Goal: Navigation & Orientation: Find specific page/section

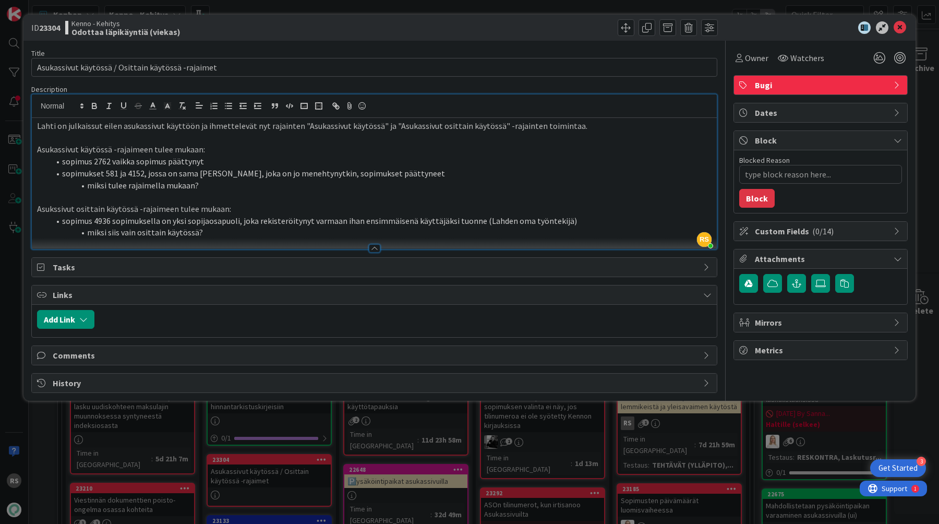
scroll to position [288, 0]
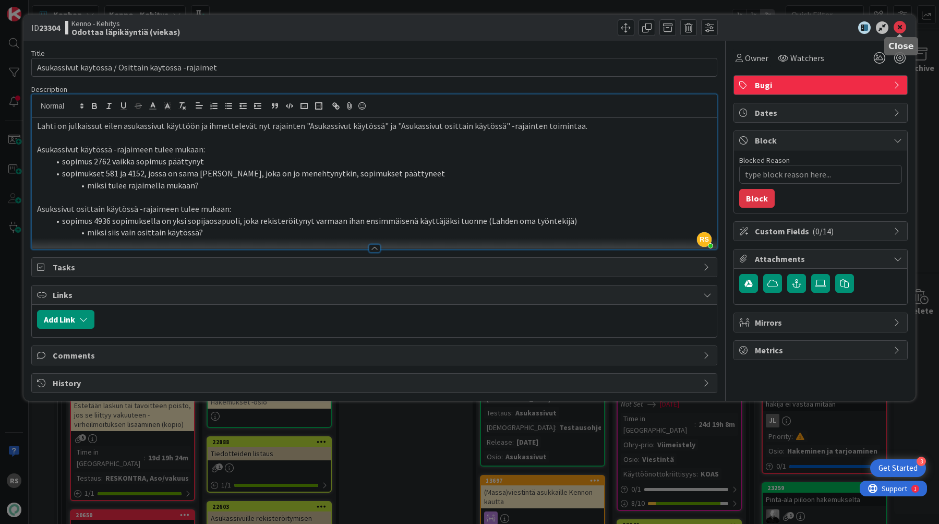
click at [904, 27] on icon at bounding box center [900, 27] width 13 height 13
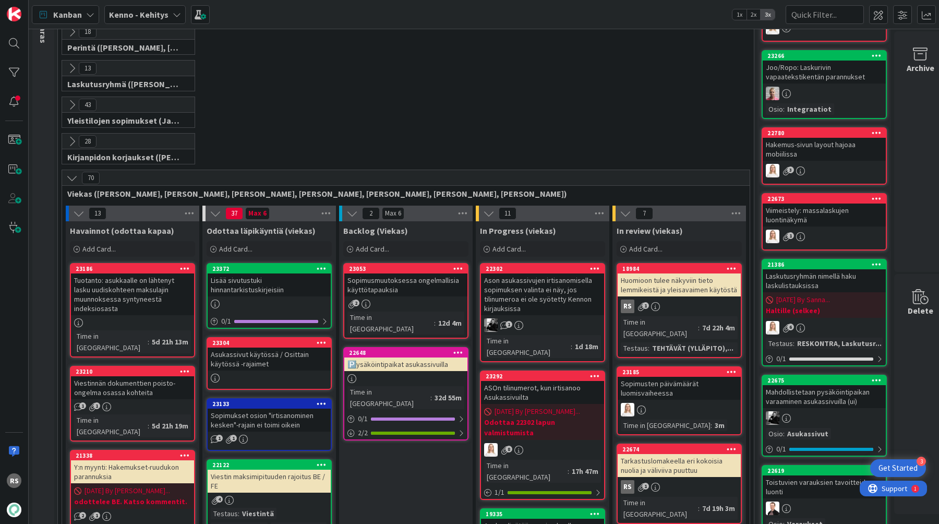
scroll to position [162, 0]
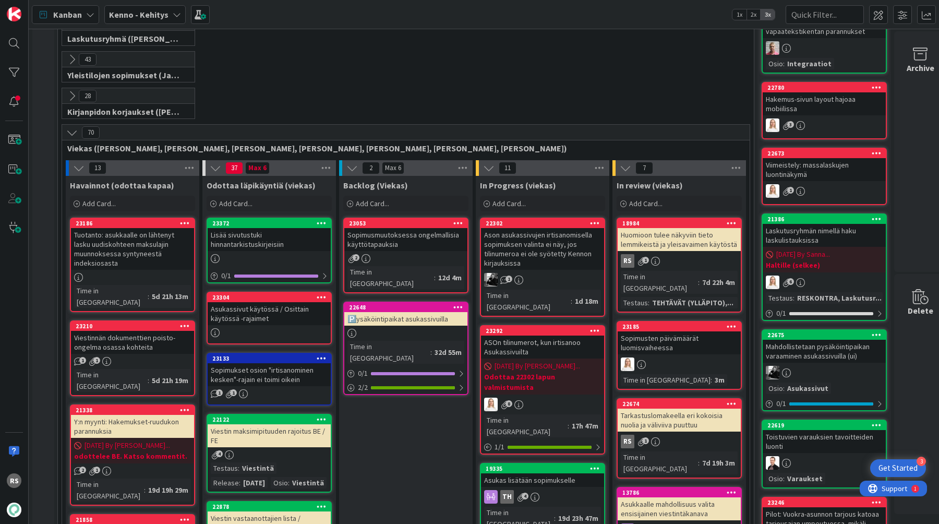
click at [275, 248] on div "Lisää sivutustuki hinnantarkistuskirjeisiin" at bounding box center [269, 239] width 123 height 23
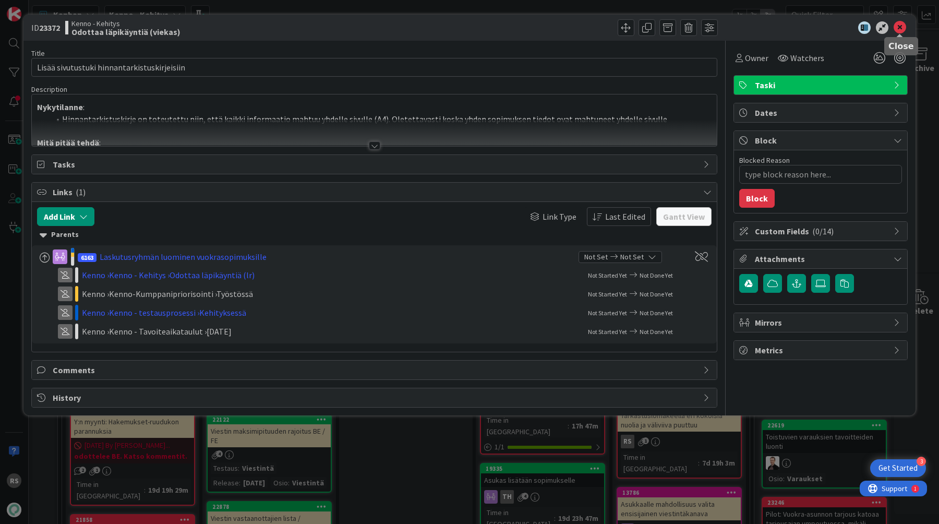
click at [900, 26] on icon at bounding box center [900, 27] width 13 height 13
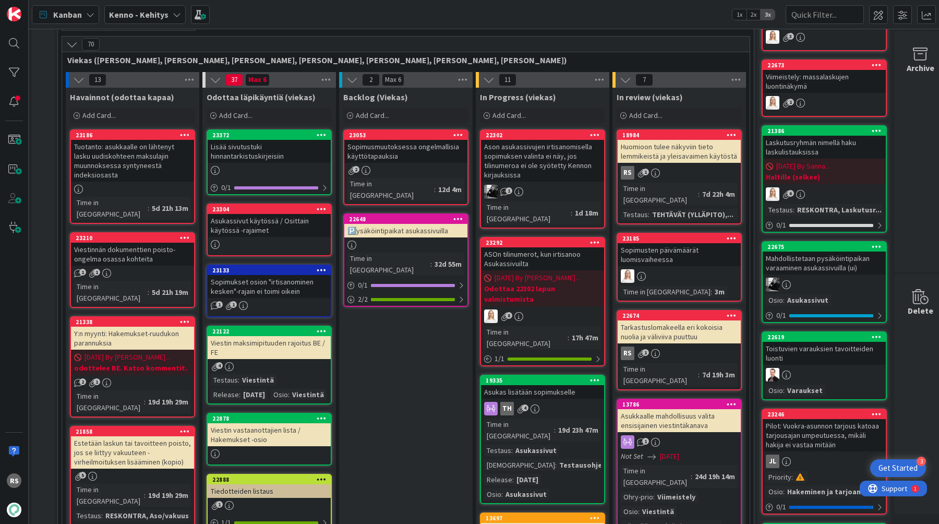
scroll to position [274, 0]
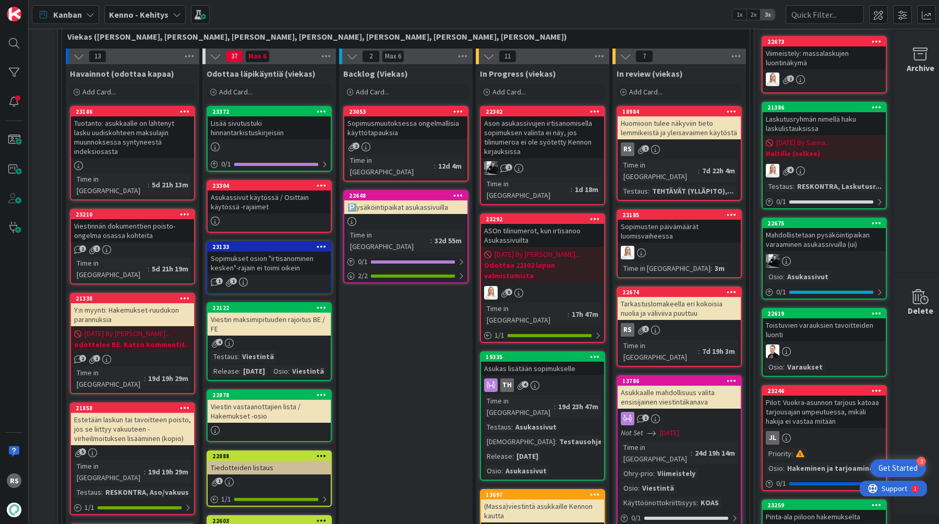
click at [156, 220] on div "Viestinnän dokumenttien poisto-ongelma osassa kohteita" at bounding box center [132, 230] width 123 height 23
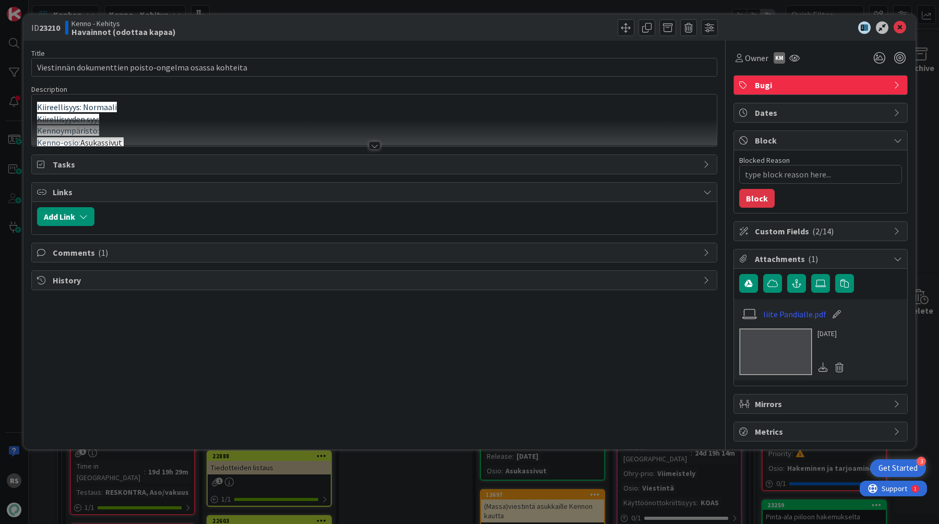
click at [376, 144] on div at bounding box center [374, 145] width 11 height 8
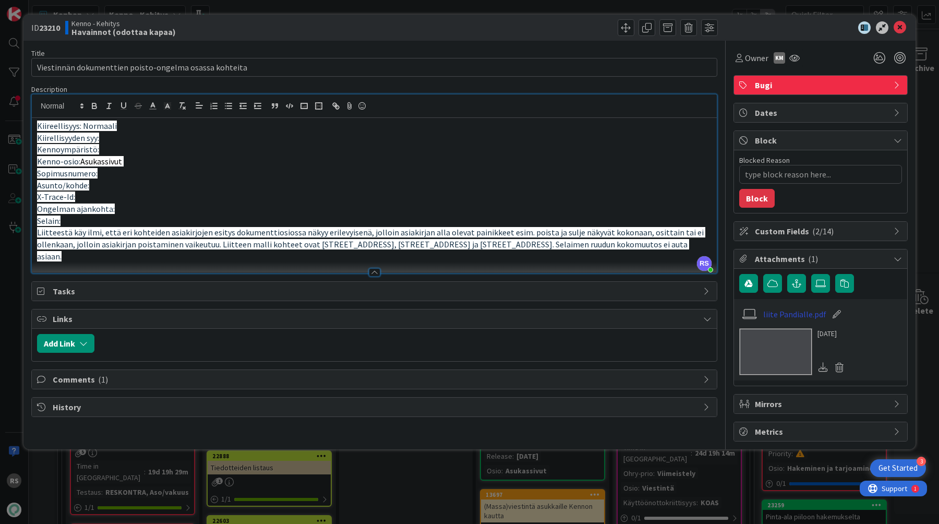
click at [794, 314] on link "liite Pandialle.pdf" at bounding box center [795, 314] width 63 height 13
click at [902, 28] on icon at bounding box center [900, 27] width 13 height 13
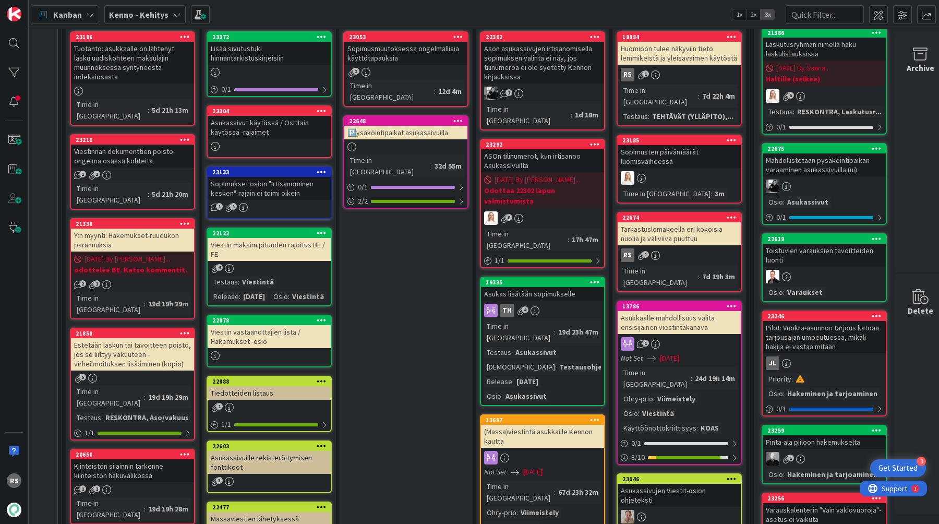
scroll to position [365, 0]
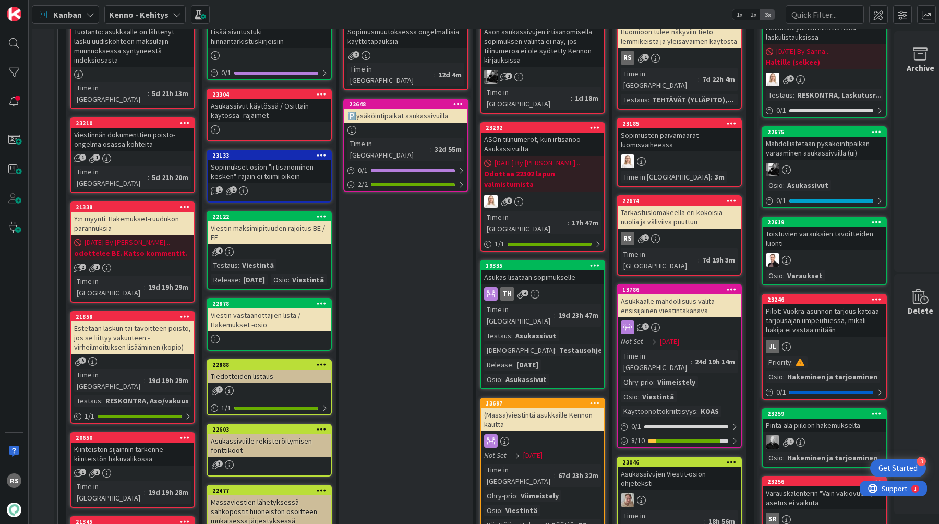
click at [141, 321] on div "Estetään laskun tai tavoitteen poisto, jos se liittyy vakuuteen - virheilmoituk…" at bounding box center [132, 337] width 123 height 32
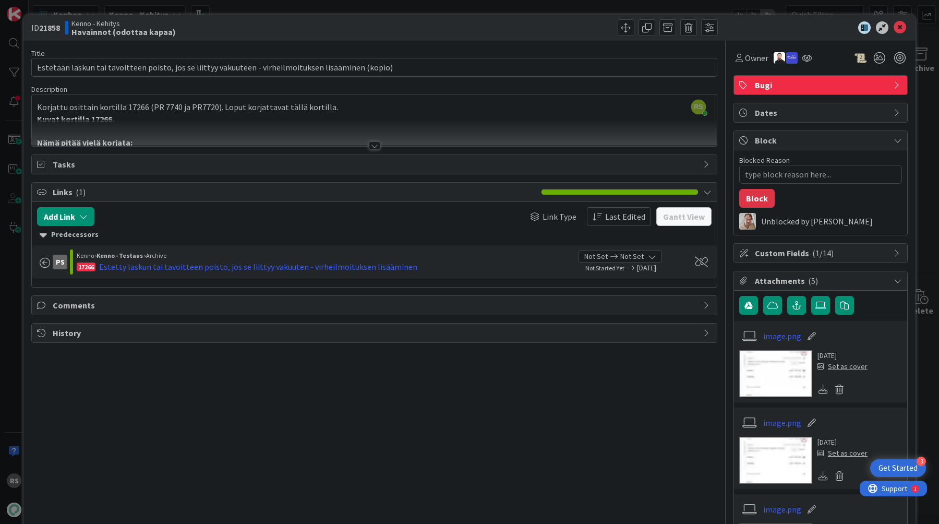
click at [376, 141] on div at bounding box center [374, 145] width 11 height 8
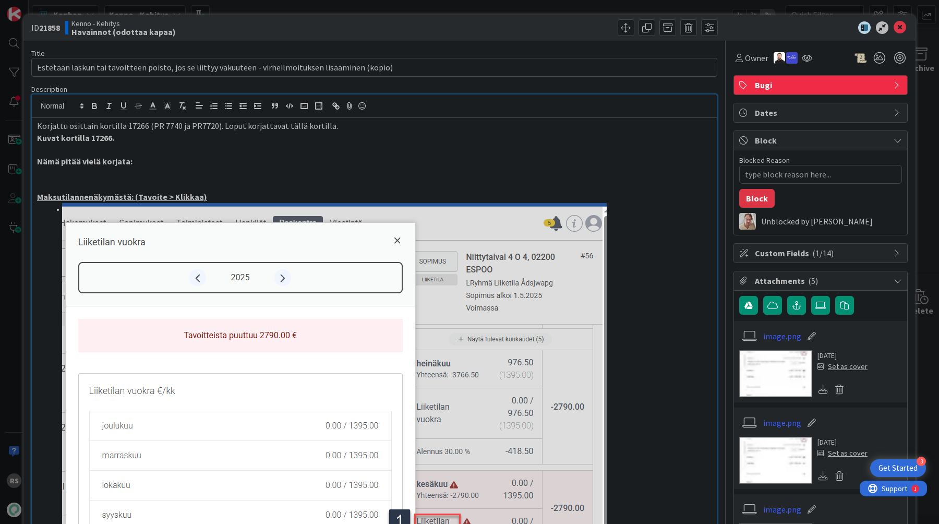
click at [907, 28] on div at bounding box center [815, 27] width 185 height 13
click at [902, 28] on icon at bounding box center [900, 27] width 13 height 13
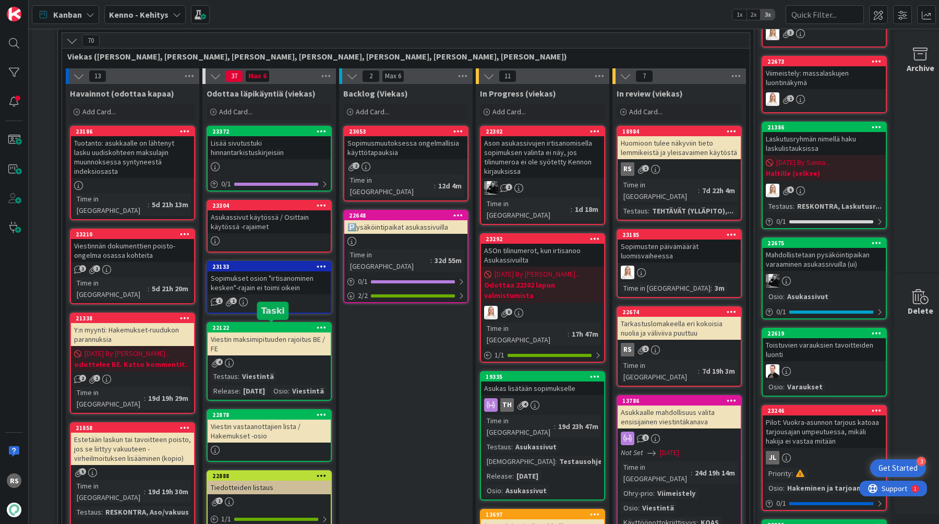
scroll to position [253, 0]
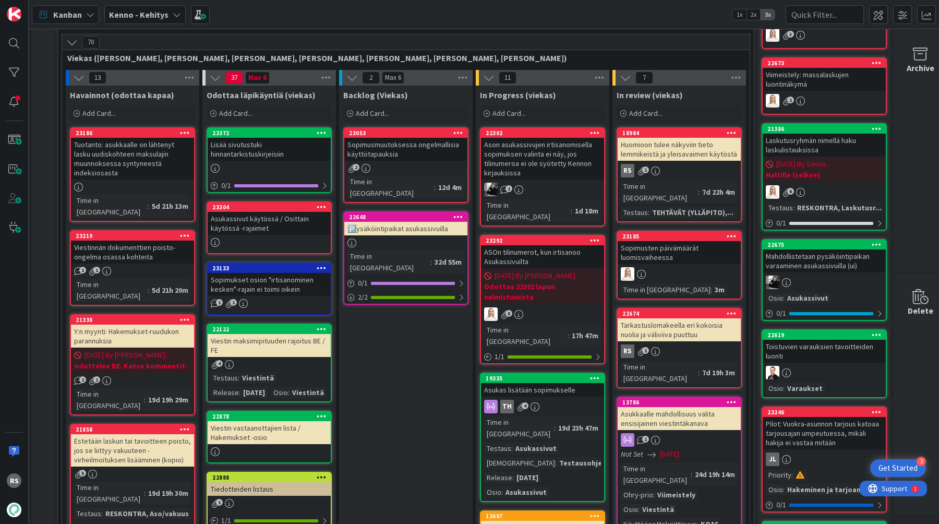
click at [402, 156] on div "Sopimusmuutoksessa ongelmallisia käyttötapauksia" at bounding box center [405, 149] width 123 height 23
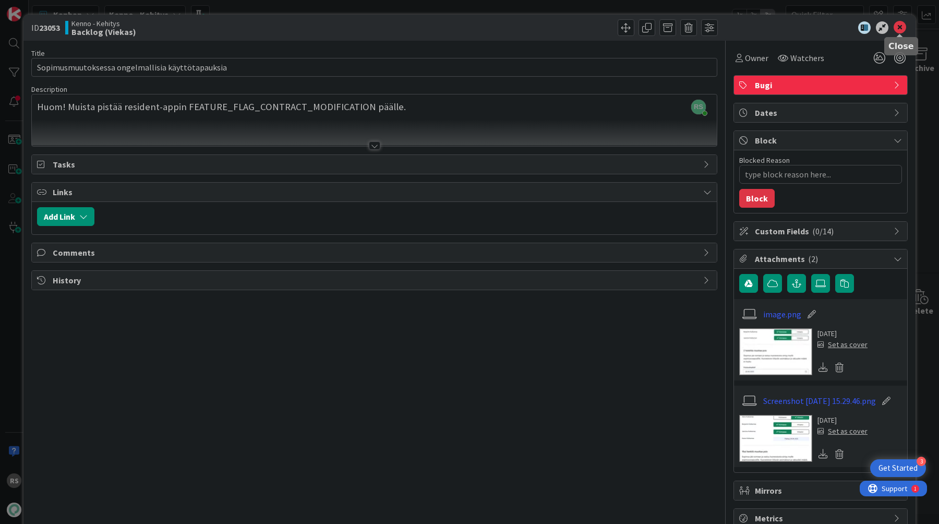
click at [902, 23] on icon at bounding box center [900, 27] width 13 height 13
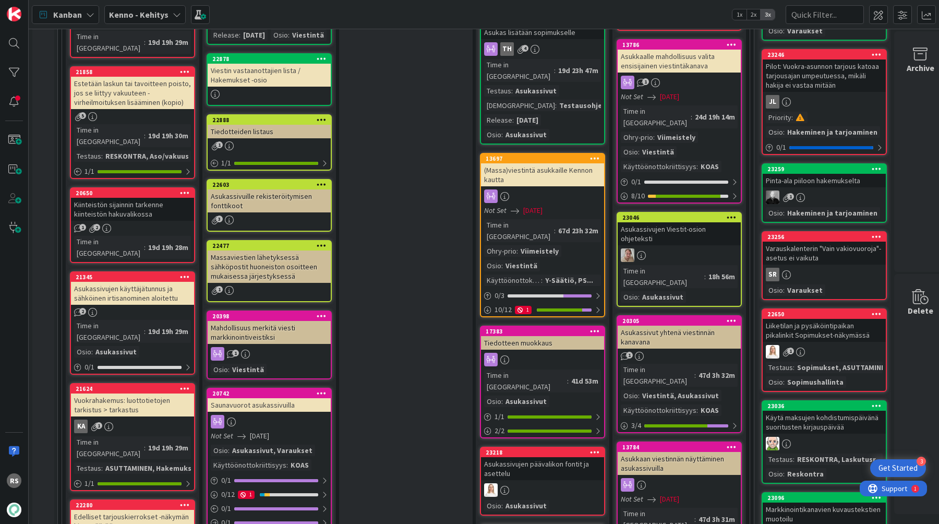
scroll to position [611, 0]
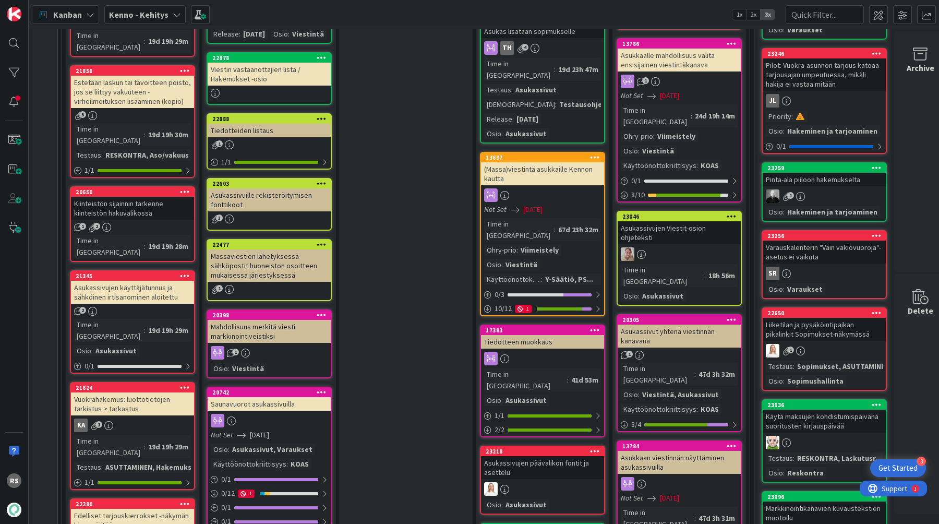
click at [139, 197] on div "Kiinteistön sijainnin tarkenne kiinteistön hakuvalikossa" at bounding box center [132, 208] width 123 height 23
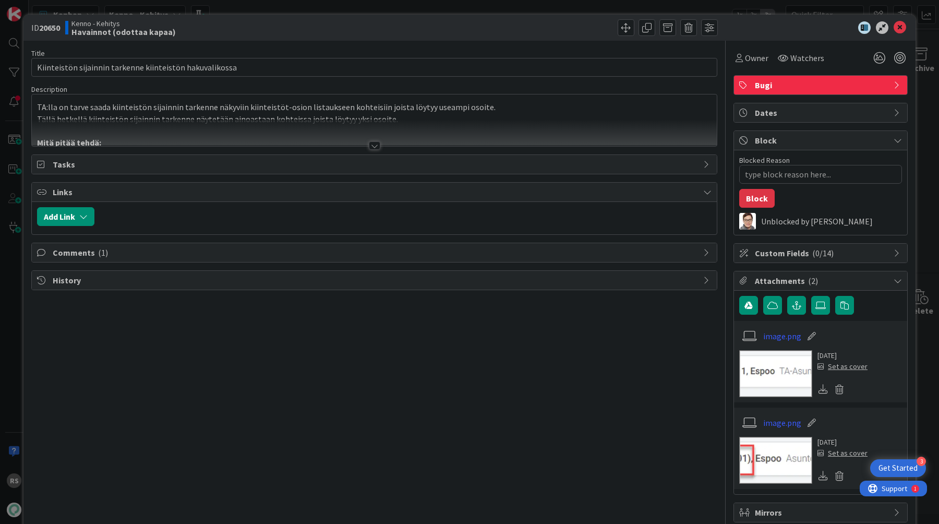
click at [371, 139] on div at bounding box center [374, 133] width 685 height 27
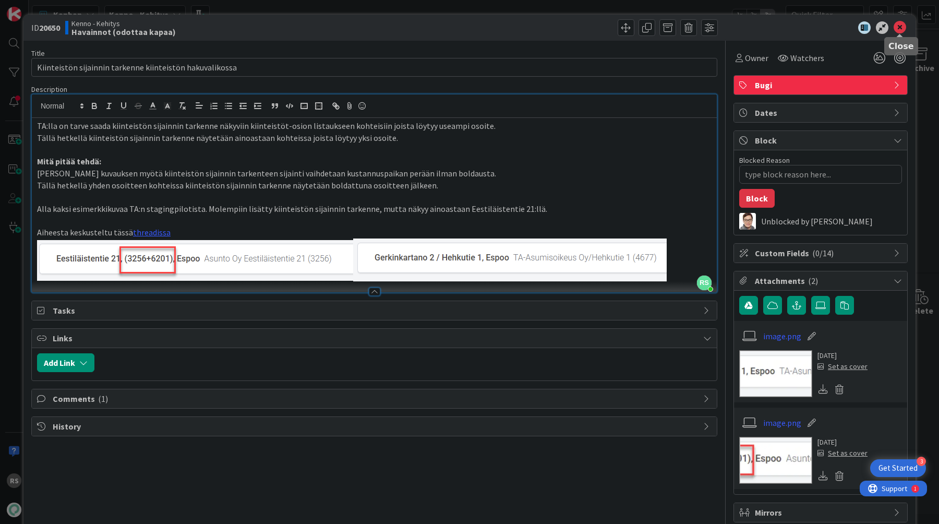
click at [904, 30] on icon at bounding box center [900, 27] width 13 height 13
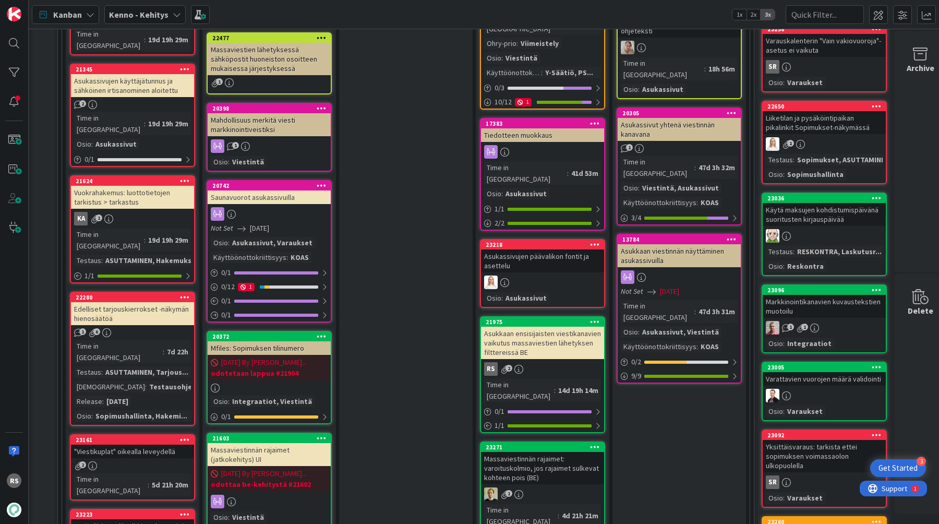
scroll to position [824, 0]
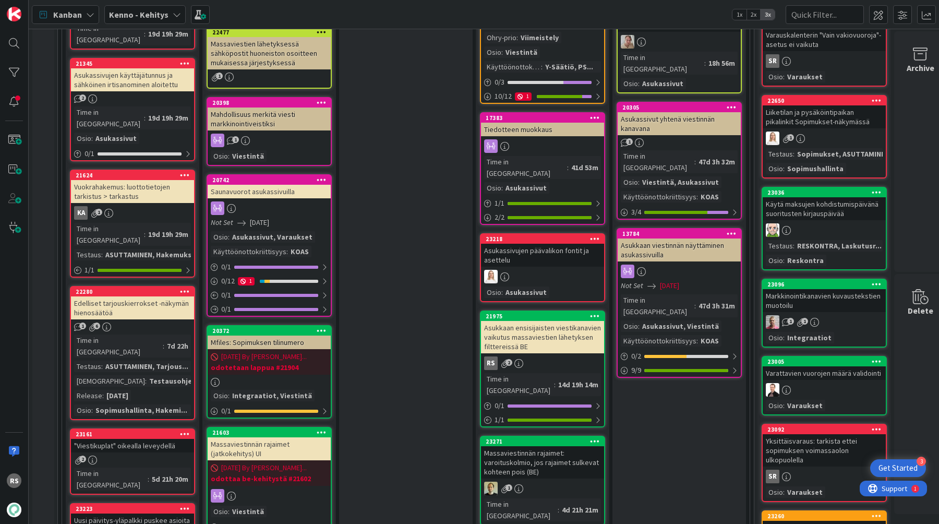
click at [115, 180] on div "Vuokrahakemus: luottotietojen tarkistus > tarkastus" at bounding box center [132, 191] width 123 height 23
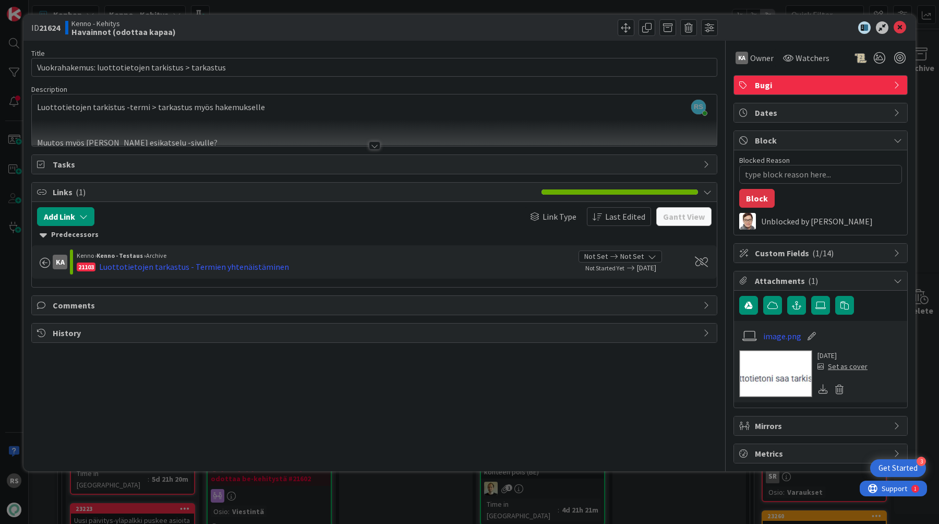
click at [376, 145] on div at bounding box center [374, 145] width 11 height 8
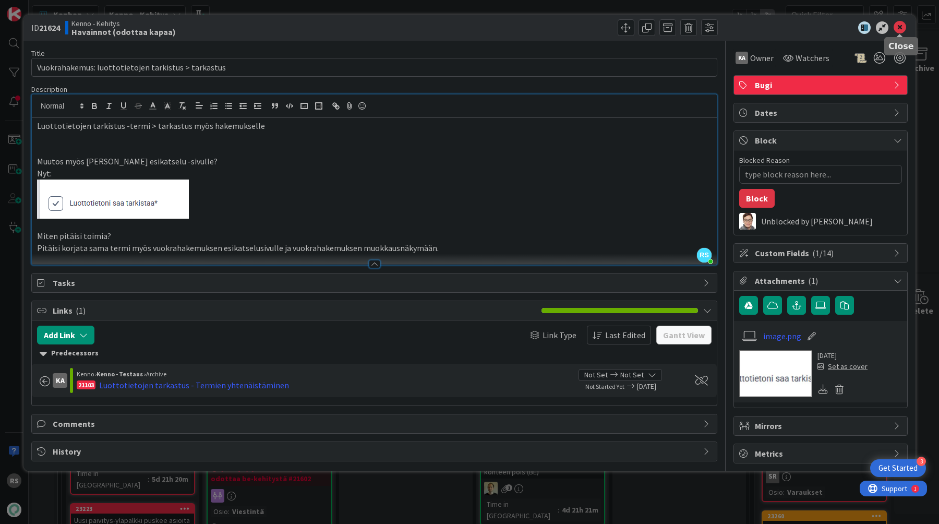
click at [900, 32] on icon at bounding box center [900, 27] width 13 height 13
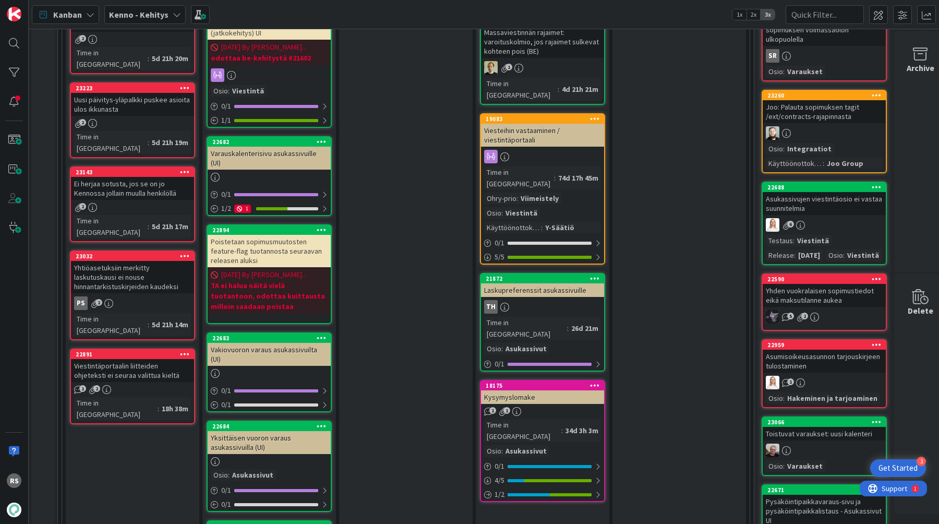
scroll to position [1246, 0]
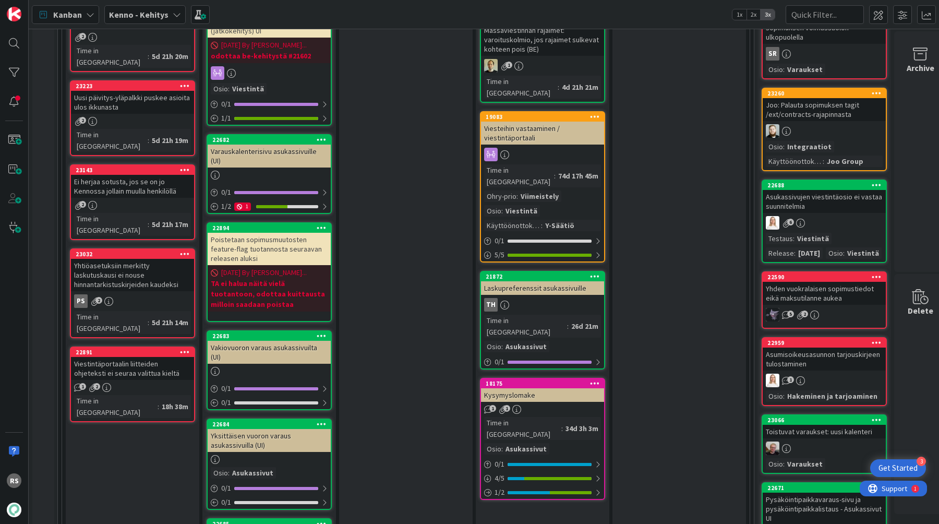
click at [150, 357] on div "Viestintäportaalin liitteiden ohjeteksti ei seuraa valittua kieltä" at bounding box center [132, 368] width 123 height 23
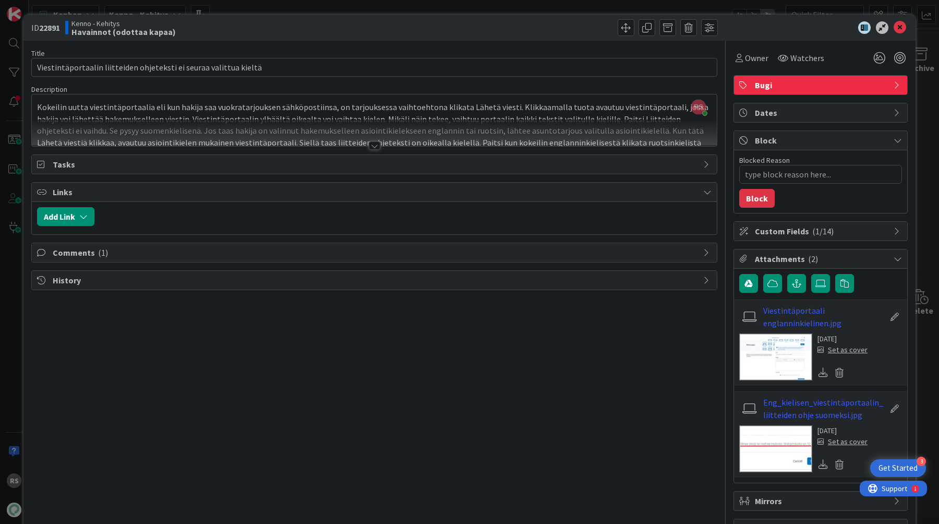
click at [383, 149] on div "Title 66 / 128 Viestintäportaalin liitteiden ohjeteksti ei seuraa valittua kiel…" at bounding box center [374, 290] width 686 height 498
click at [379, 149] on div at bounding box center [374, 145] width 11 height 8
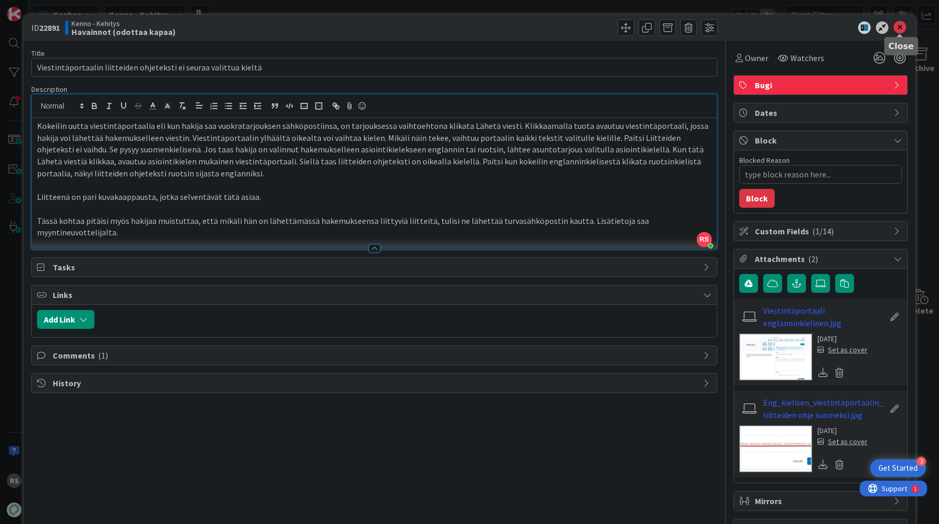
click at [902, 28] on icon at bounding box center [900, 27] width 13 height 13
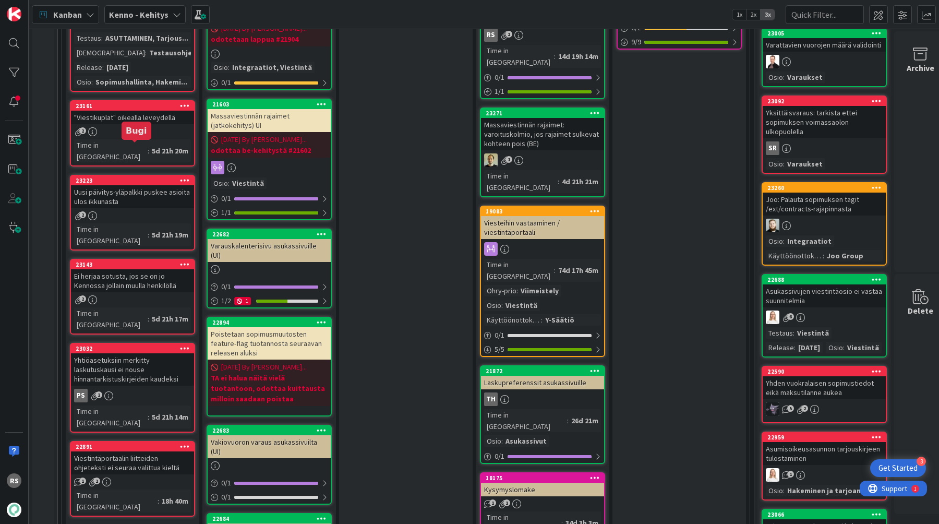
scroll to position [1148, 0]
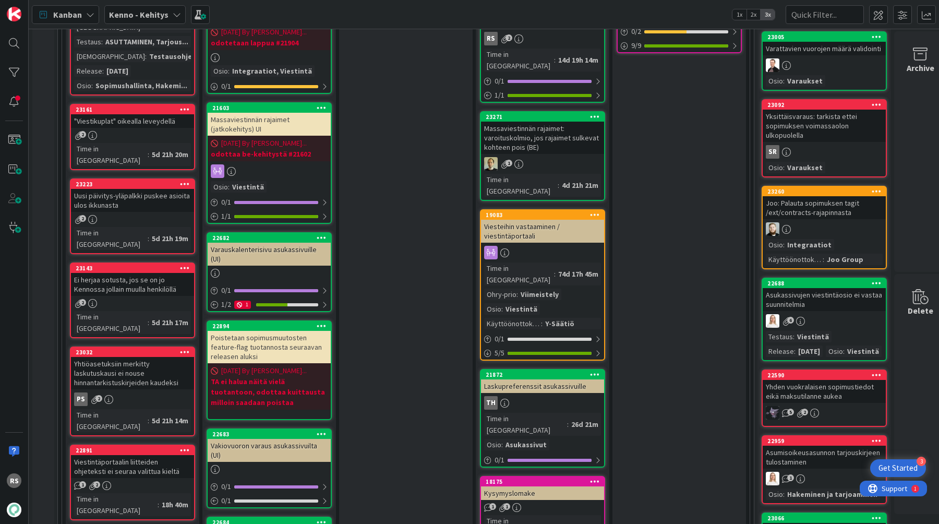
click at [134, 273] on div "Ei herjaa sotusta, jos se on jo Kennossa jollain muulla henkilöllä" at bounding box center [132, 284] width 123 height 23
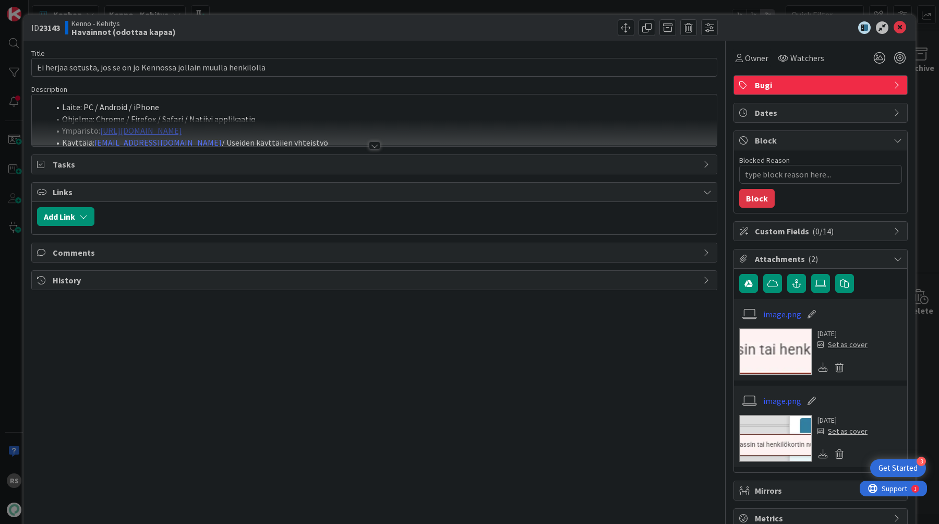
click at [378, 147] on div at bounding box center [374, 145] width 11 height 8
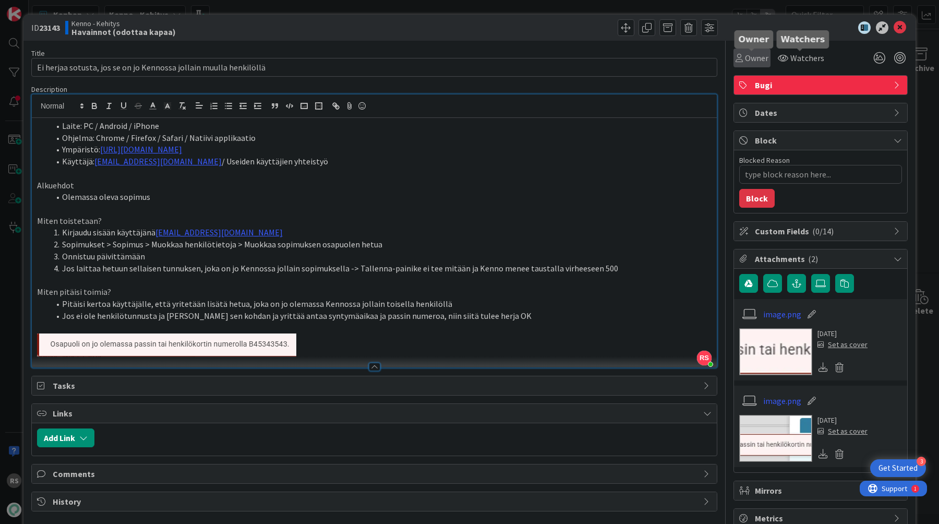
click at [764, 53] on span "Owner" at bounding box center [756, 58] width 23 height 13
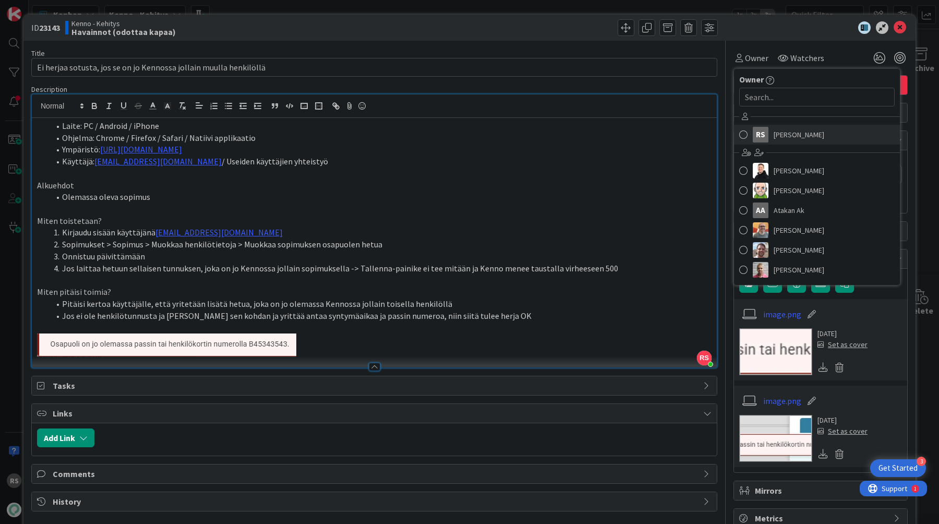
click at [764, 128] on div "RS" at bounding box center [761, 135] width 16 height 16
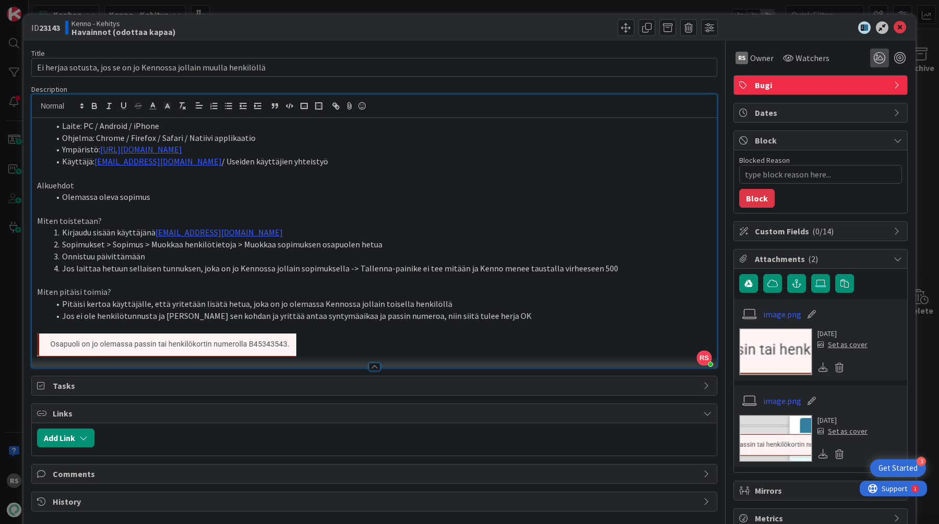
type textarea "x"
click at [903, 31] on icon at bounding box center [900, 27] width 13 height 13
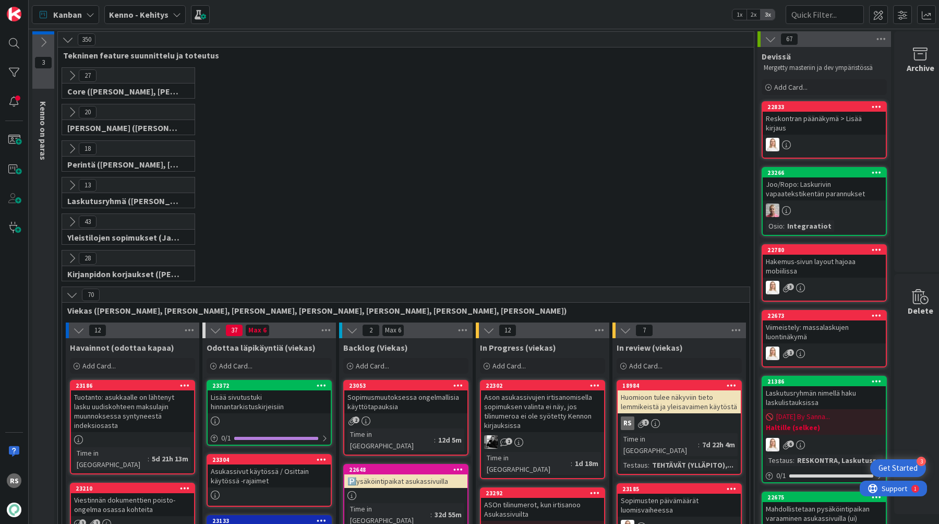
drag, startPoint x: 153, startPoint y: 201, endPoint x: 722, endPoint y: 22, distance: 595.7
